Goal: Information Seeking & Learning: Learn about a topic

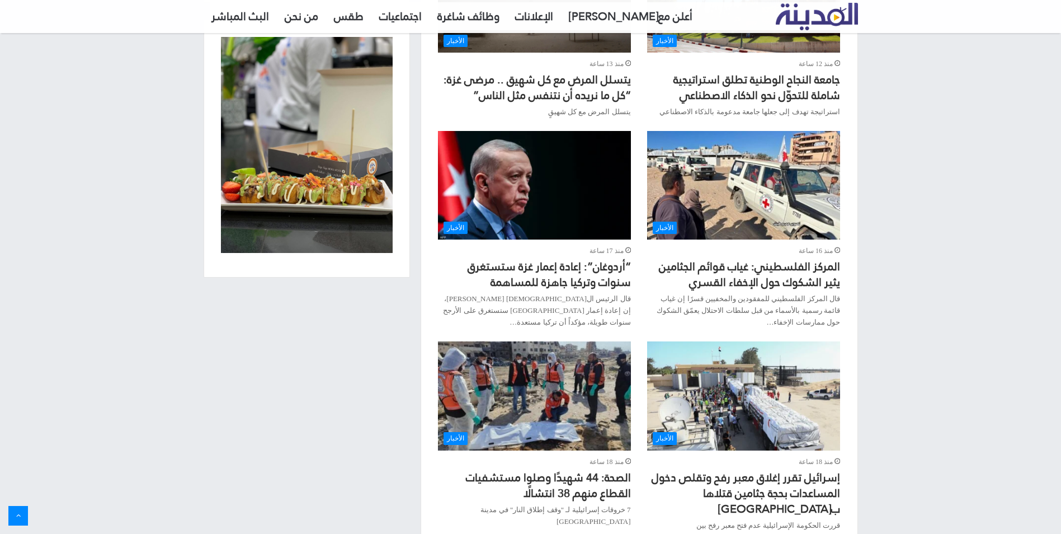
scroll to position [1020, 0]
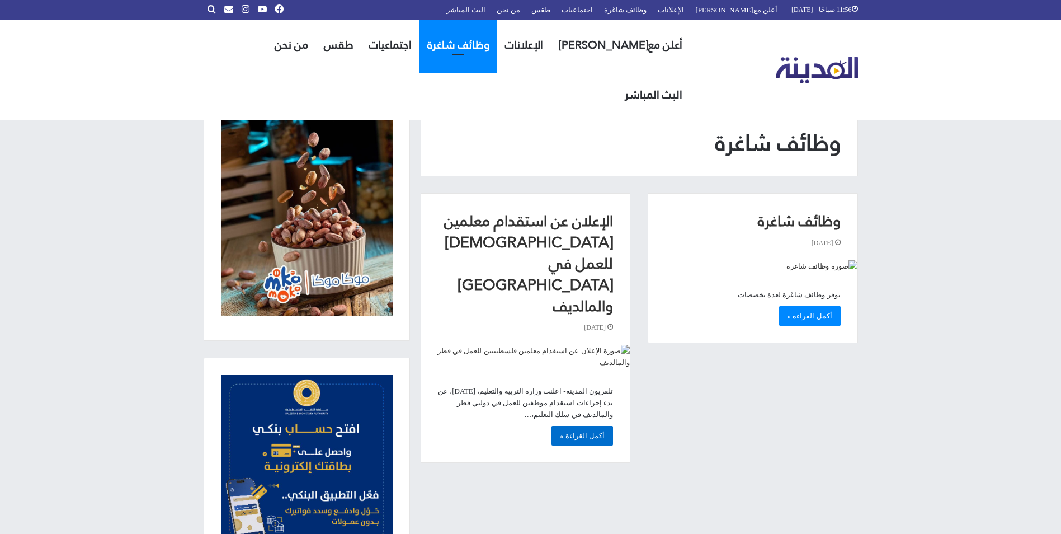
click at [584, 426] on link "أكمل القراءة »" at bounding box center [582, 436] width 62 height 20
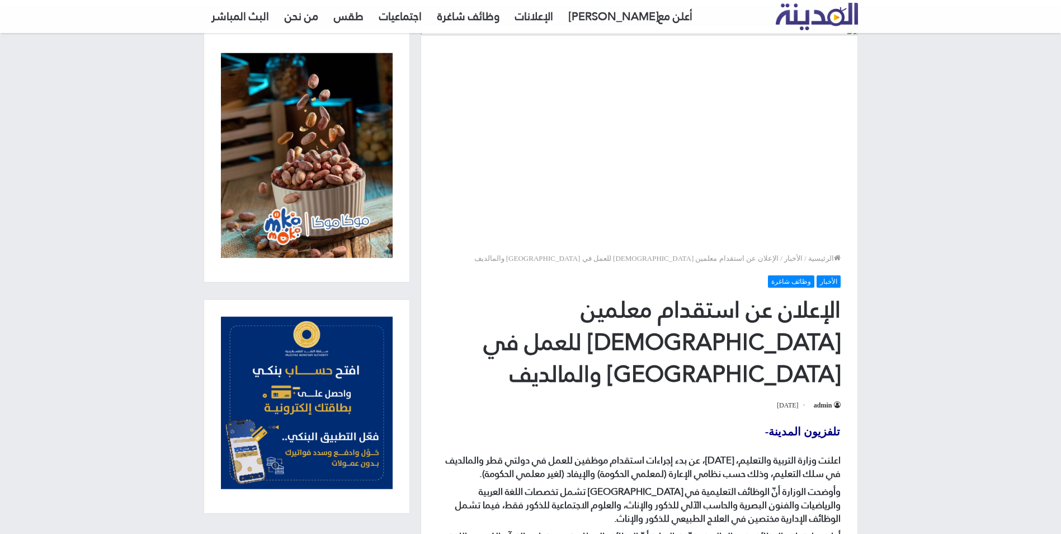
scroll to position [224, 0]
